Goal: Information Seeking & Learning: Learn about a topic

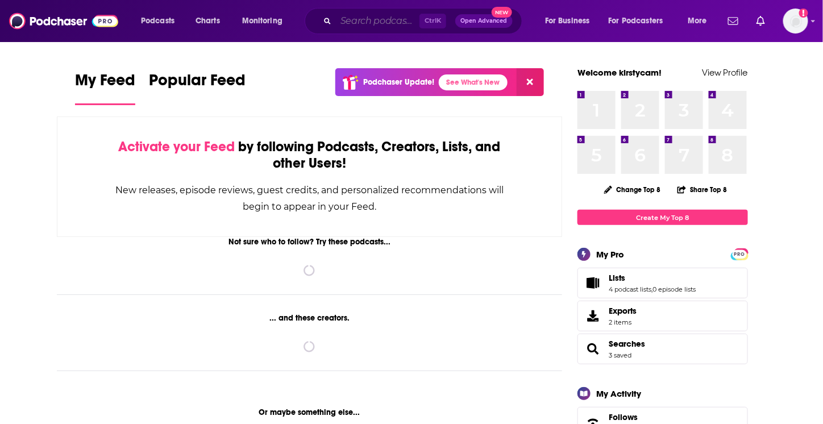
click at [350, 22] on input "Search podcasts, credits, & more..." at bounding box center [378, 21] width 84 height 18
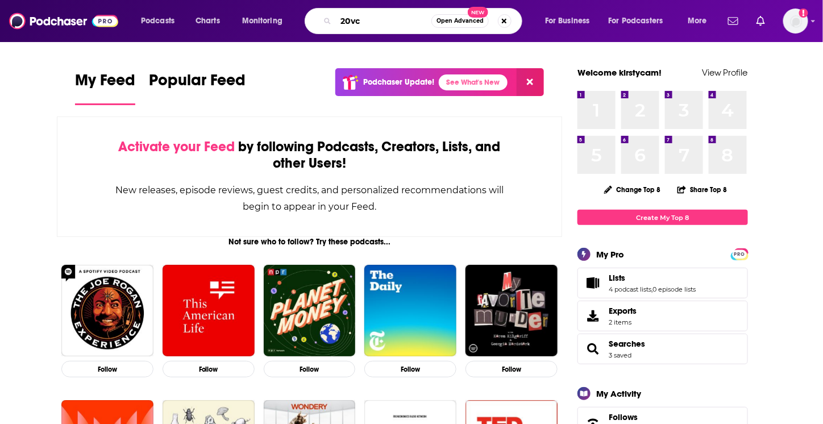
type input "20vc"
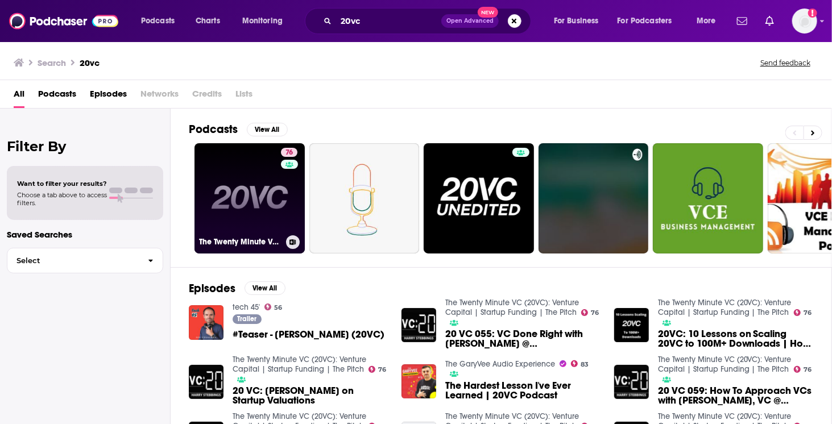
click at [238, 191] on link "76 The Twenty Minute VC (20VC): Venture Capital | Startup Funding | The Pitch" at bounding box center [249, 198] width 110 height 110
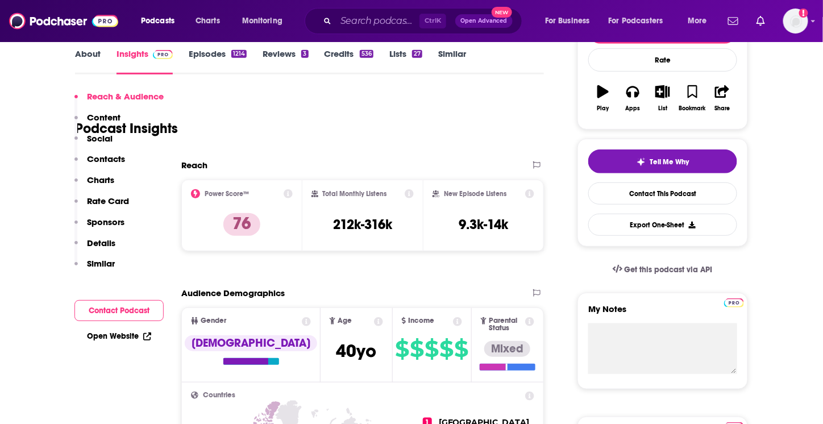
scroll to position [227, 0]
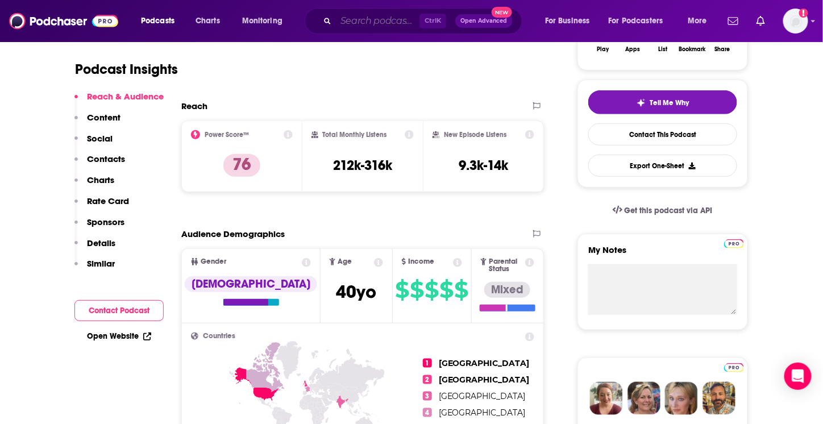
click at [371, 23] on input "Search podcasts, credits, & more..." at bounding box center [378, 21] width 84 height 18
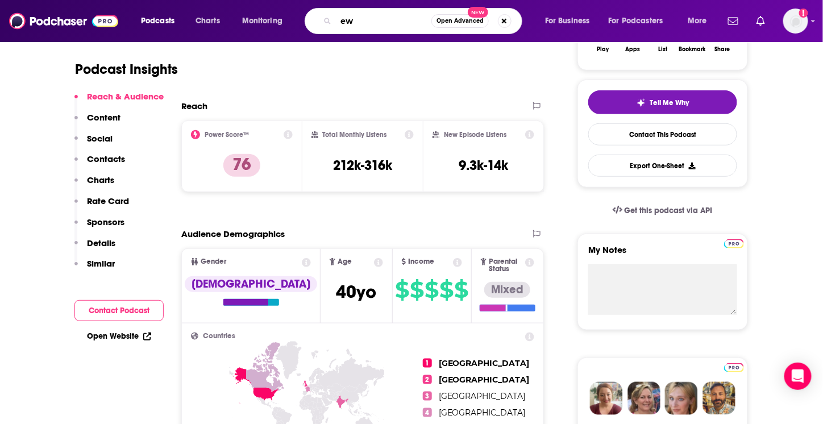
type input "e"
type input "newcomer"
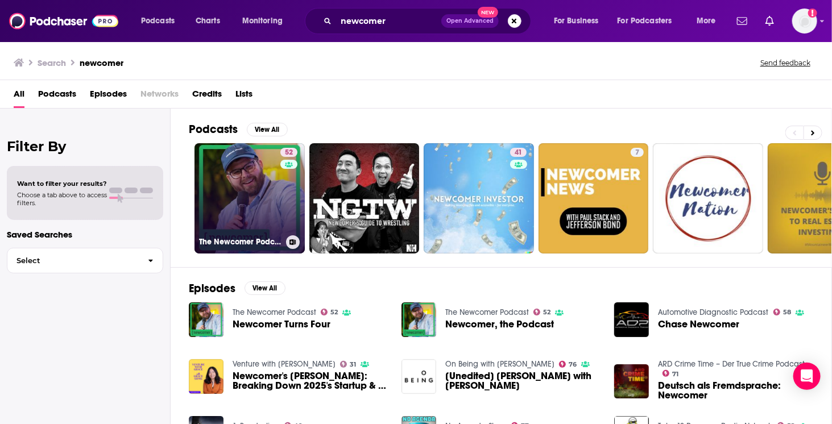
click at [258, 202] on link "52 The Newcomer Podcast" at bounding box center [249, 198] width 110 height 110
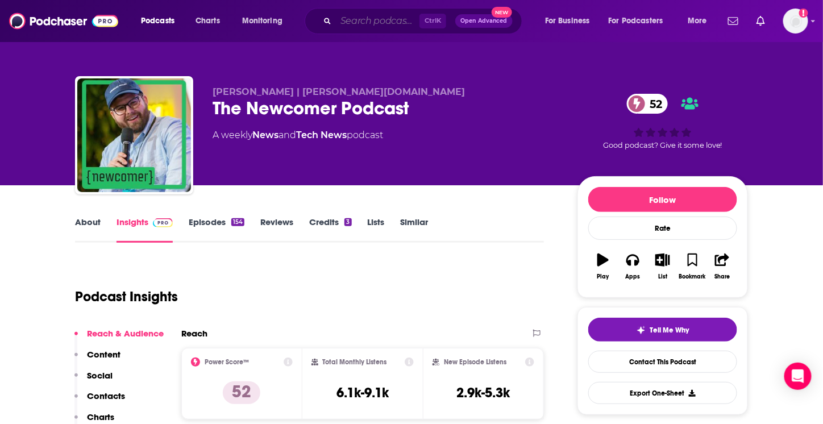
click at [364, 27] on input "Search podcasts, credits, & more..." at bounding box center [378, 21] width 84 height 18
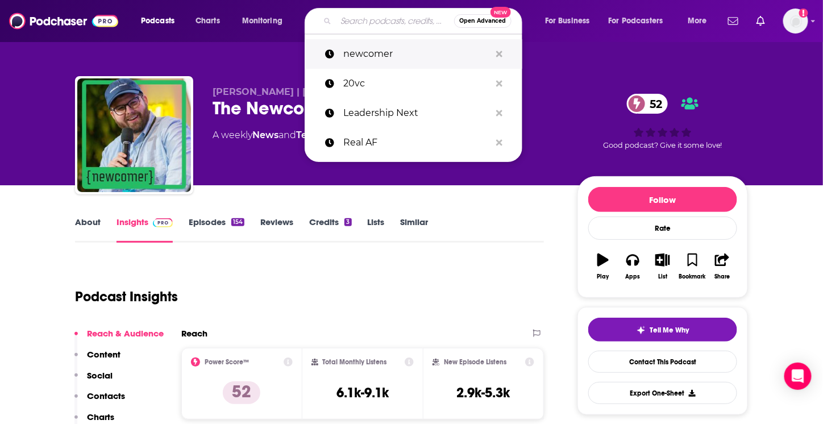
click at [366, 57] on p "newcomer" at bounding box center [416, 54] width 147 height 30
